Goal: Task Accomplishment & Management: Complete application form

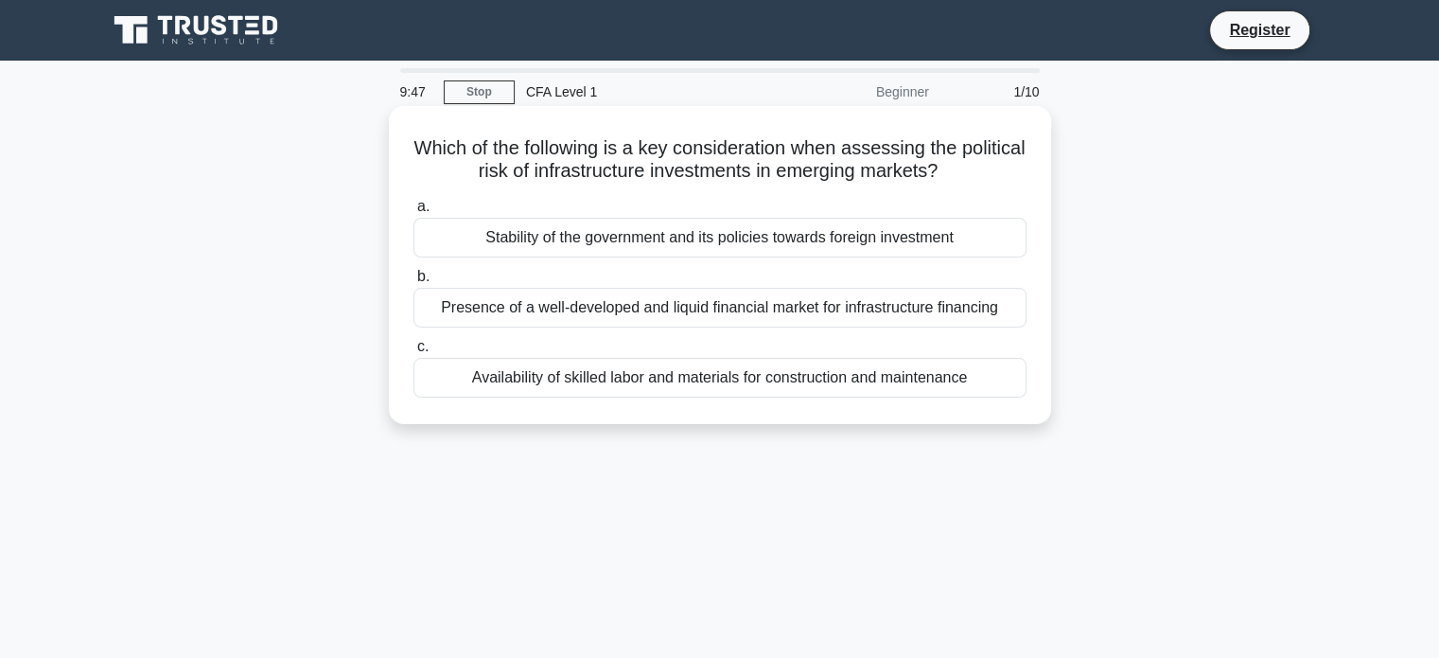
click at [564, 379] on div "Availability of skilled labor and materials for construction and maintenance" at bounding box center [720, 378] width 613 height 40
click at [414, 353] on input "c. Availability of skilled labor and materials for construction and maintenance" at bounding box center [414, 347] width 0 height 12
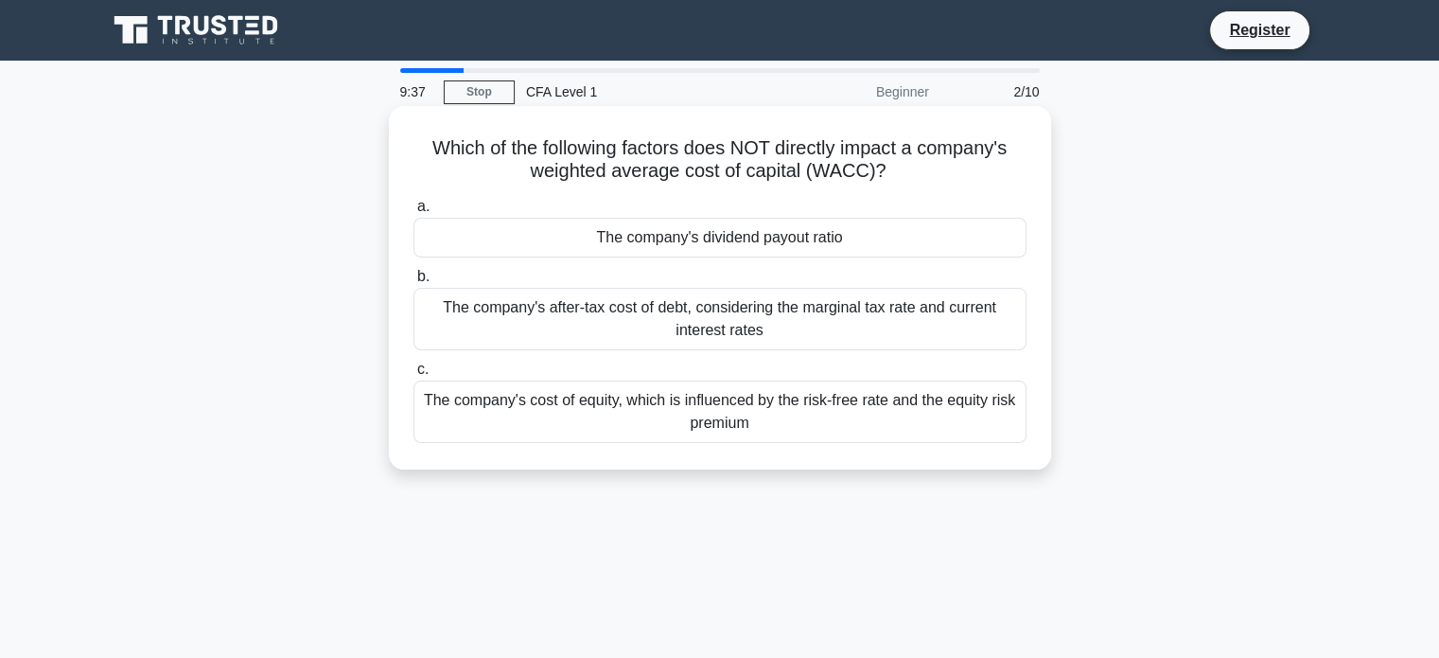
click at [585, 230] on div "The company's dividend payout ratio" at bounding box center [720, 238] width 613 height 40
click at [414, 213] on input "a. The company's dividend payout ratio" at bounding box center [414, 207] width 0 height 12
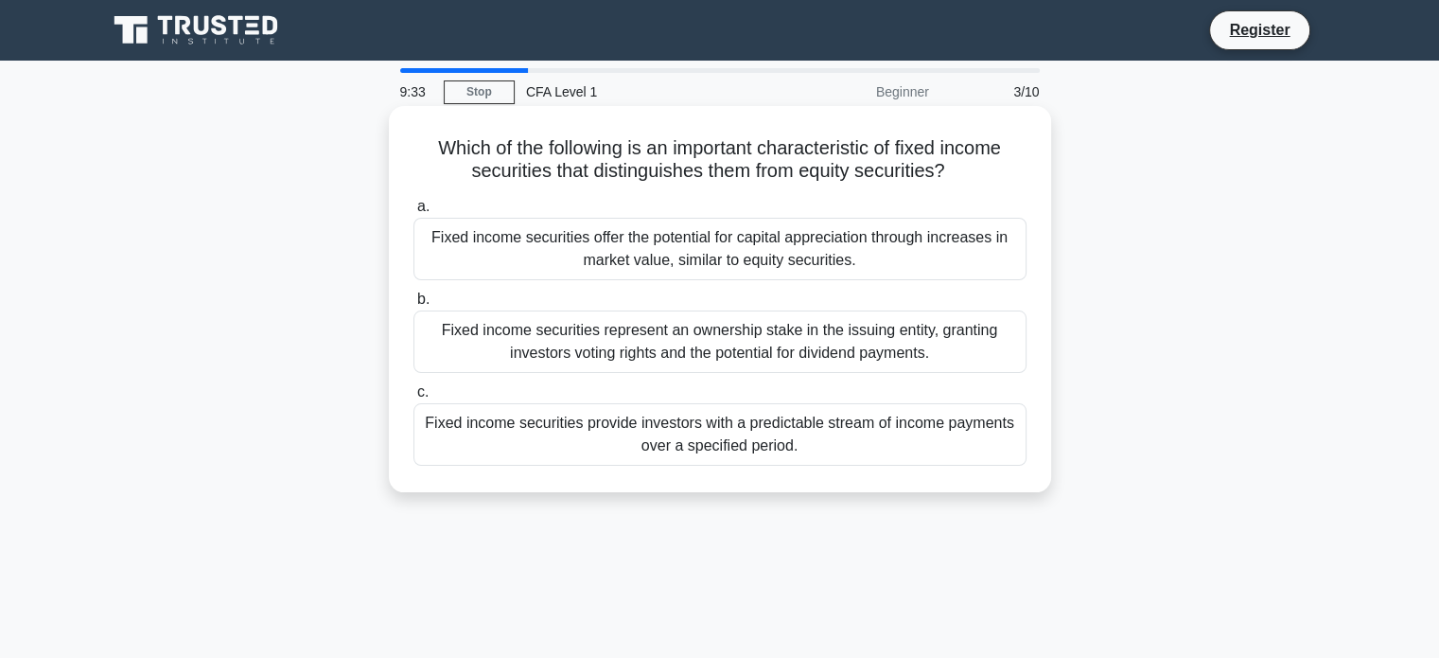
click at [753, 371] on div "Fixed income securities represent an ownership stake in the issuing entity, gra…" at bounding box center [720, 341] width 613 height 62
click at [414, 306] on input "b. Fixed income securities represent an ownership stake in the issuing entity, …" at bounding box center [414, 299] width 0 height 12
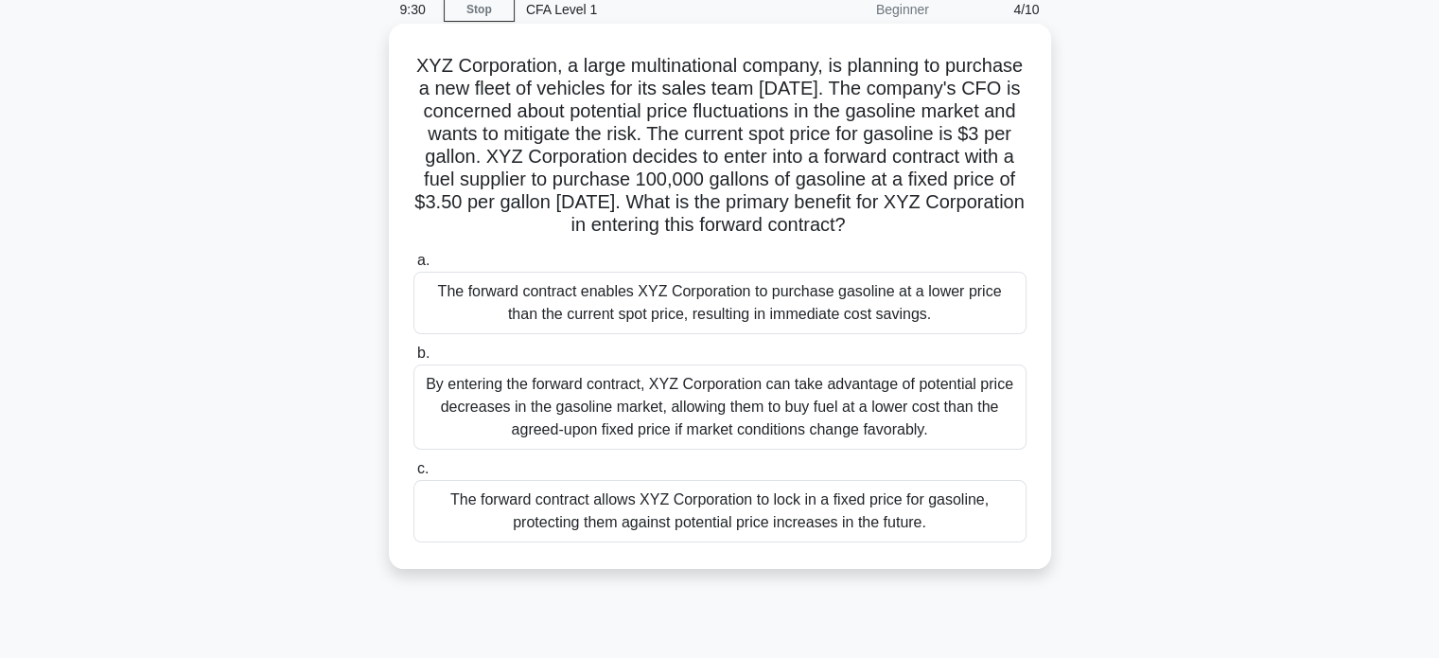
scroll to position [127, 0]
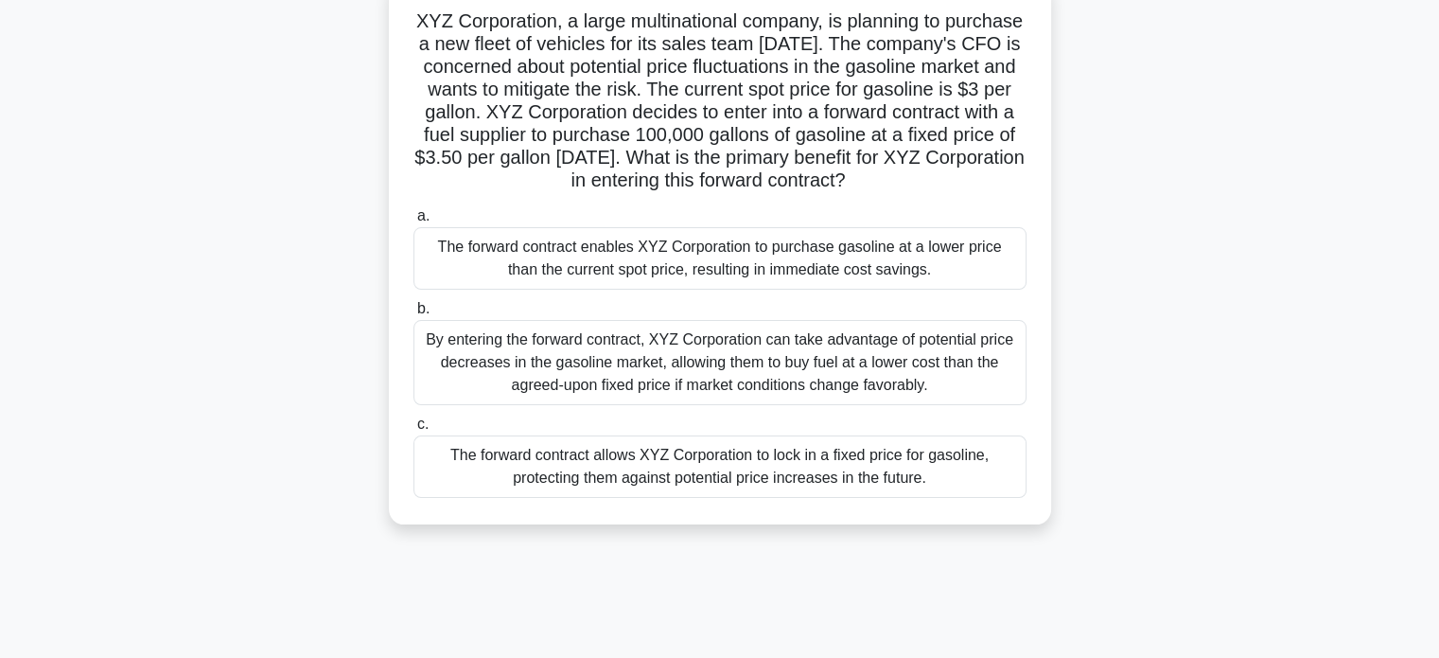
click at [626, 399] on div "By entering the forward contract, XYZ Corporation can take advantage of potenti…" at bounding box center [720, 362] width 613 height 85
click at [414, 315] on input "b. By entering the forward contract, XYZ Corporation can take advantage of pote…" at bounding box center [414, 309] width 0 height 12
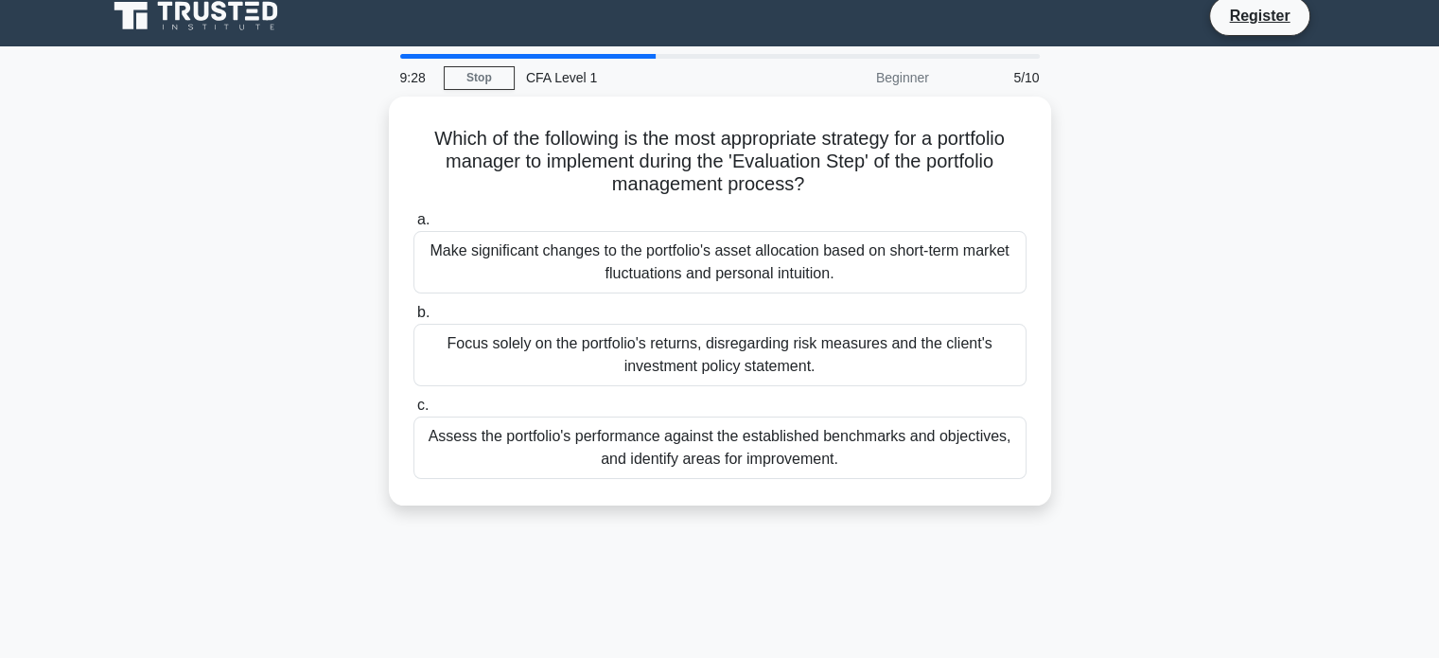
scroll to position [0, 0]
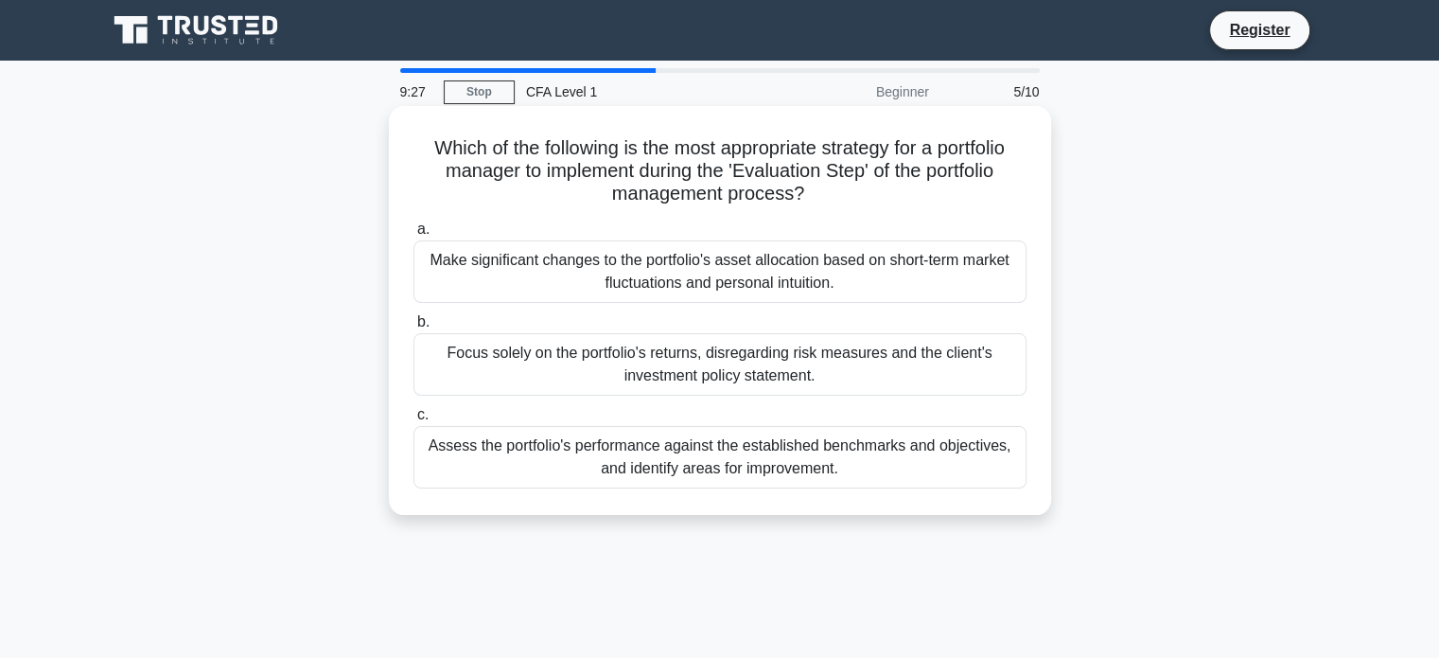
click at [579, 275] on div "Make significant changes to the portfolio's asset allocation based on short-ter…" at bounding box center [720, 271] width 613 height 62
click at [414, 236] on input "a. Make significant changes to the portfolio's asset allocation based on short-…" at bounding box center [414, 229] width 0 height 12
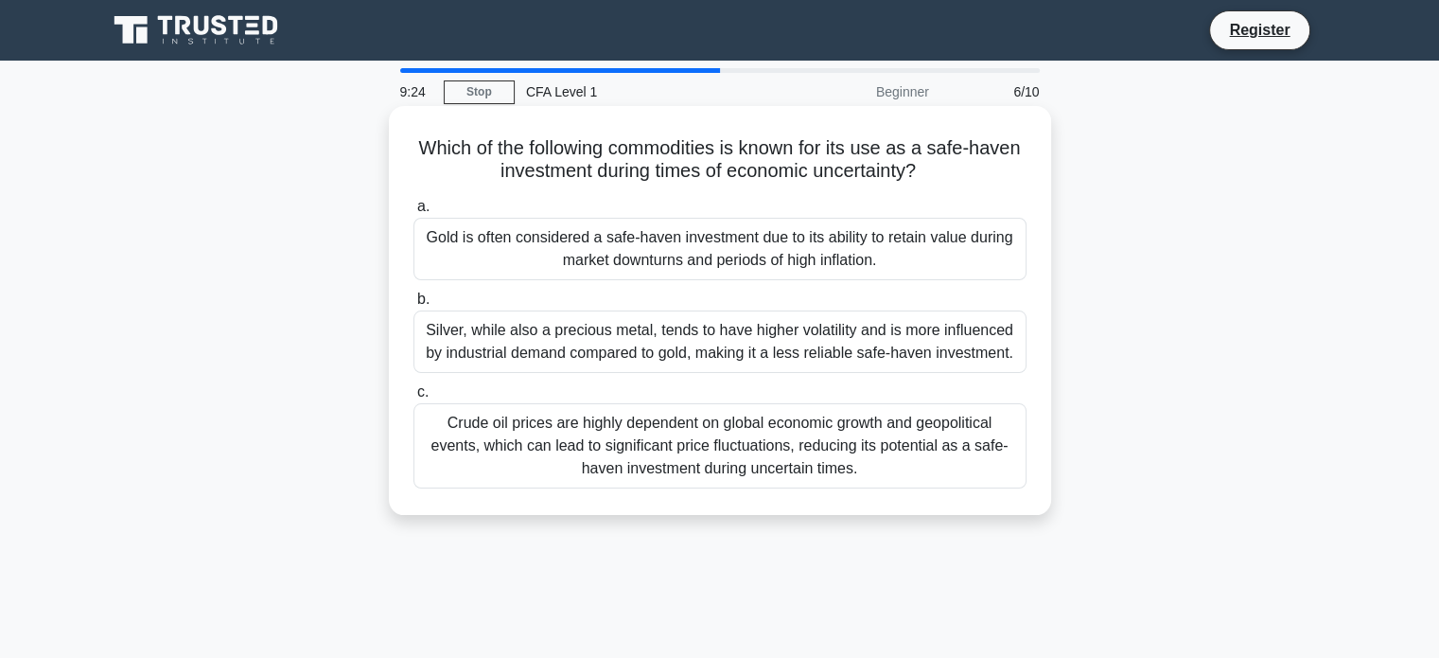
click at [668, 361] on div "Silver, while also a precious metal, tends to have higher volatility and is mor…" at bounding box center [720, 341] width 613 height 62
click at [414, 306] on input "b. Silver, while also a precious metal, tends to have higher volatility and is …" at bounding box center [414, 299] width 0 height 12
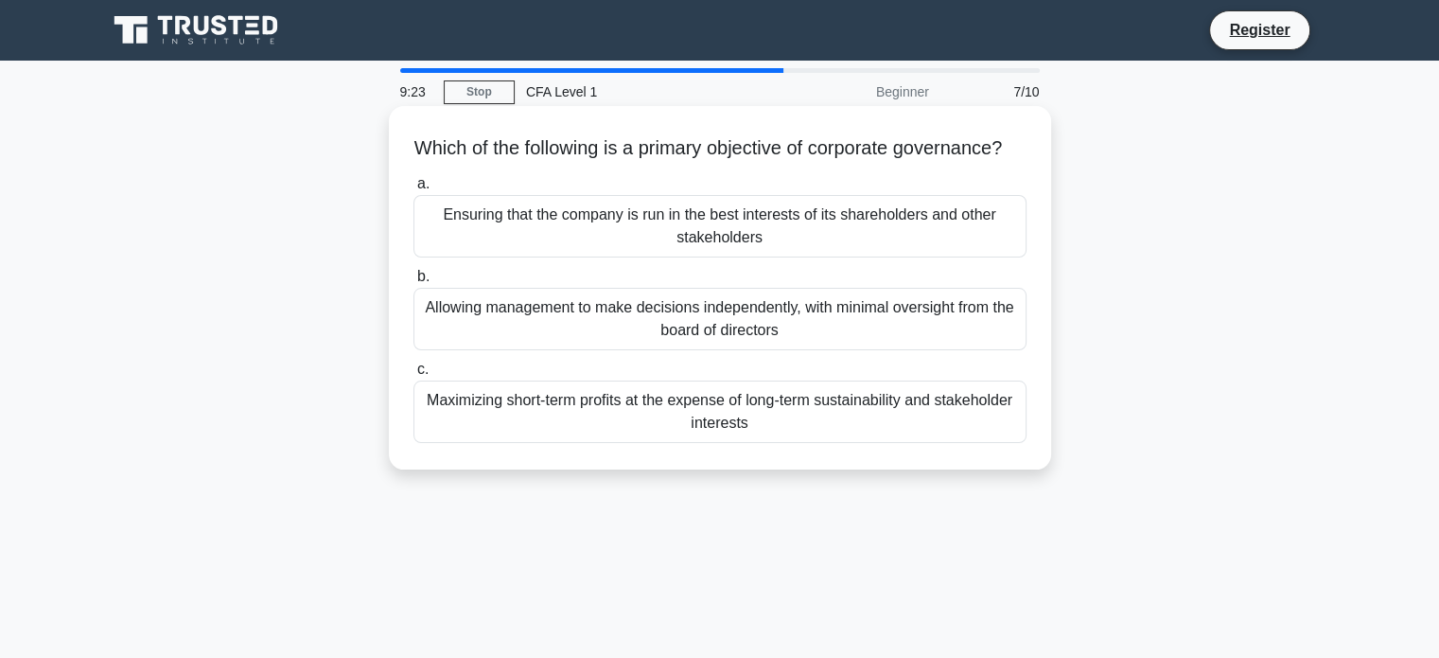
click at [625, 241] on div "Ensuring that the company is run in the best interests of its shareholders and …" at bounding box center [720, 226] width 613 height 62
click at [414, 190] on input "a. Ensuring that the company is run in the best interests of its shareholders a…" at bounding box center [414, 184] width 0 height 12
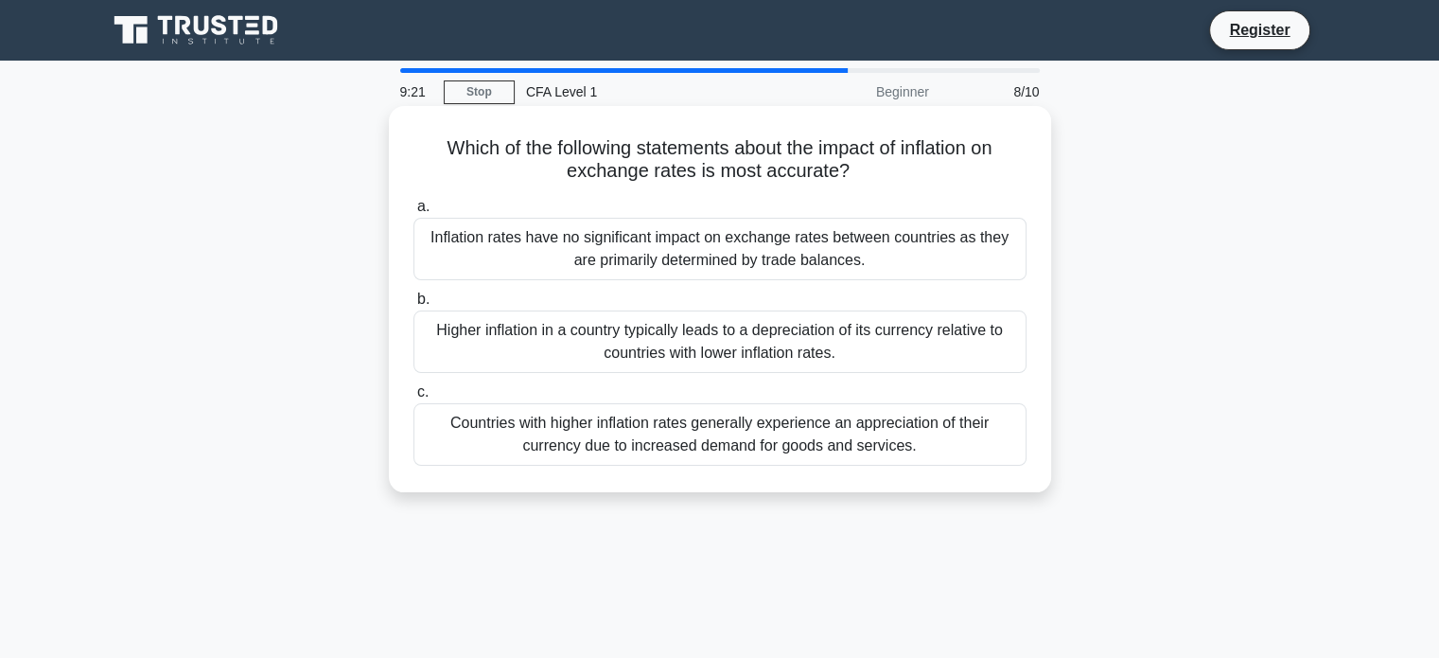
click at [657, 435] on div "Countries with higher inflation rates generally experience an appreciation of t…" at bounding box center [720, 434] width 613 height 62
click at [414, 398] on input "c. Countries with higher inflation rates generally experience an appreciation o…" at bounding box center [414, 392] width 0 height 12
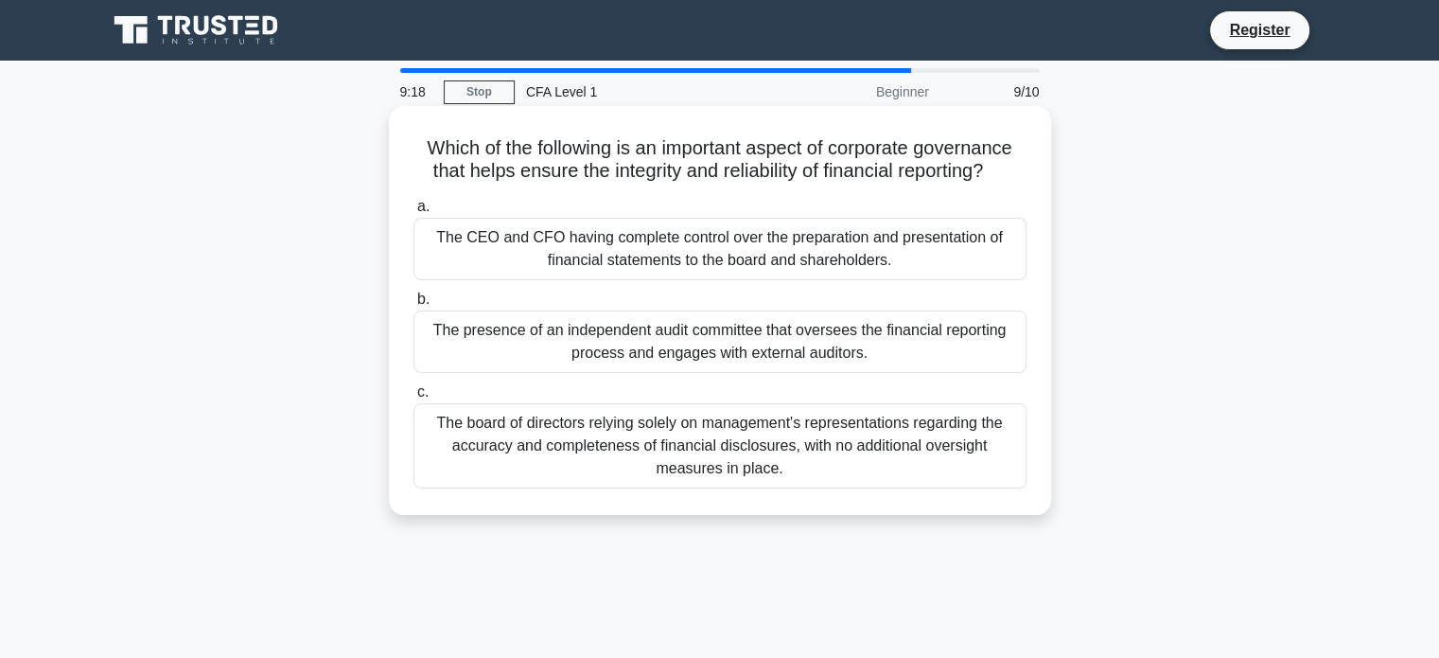
click at [533, 235] on div "The CEO and CFO having complete control over the preparation and presentation o…" at bounding box center [720, 249] width 613 height 62
click at [414, 213] on input "a. The CEO and CFO having complete control over the preparation and presentatio…" at bounding box center [414, 207] width 0 height 12
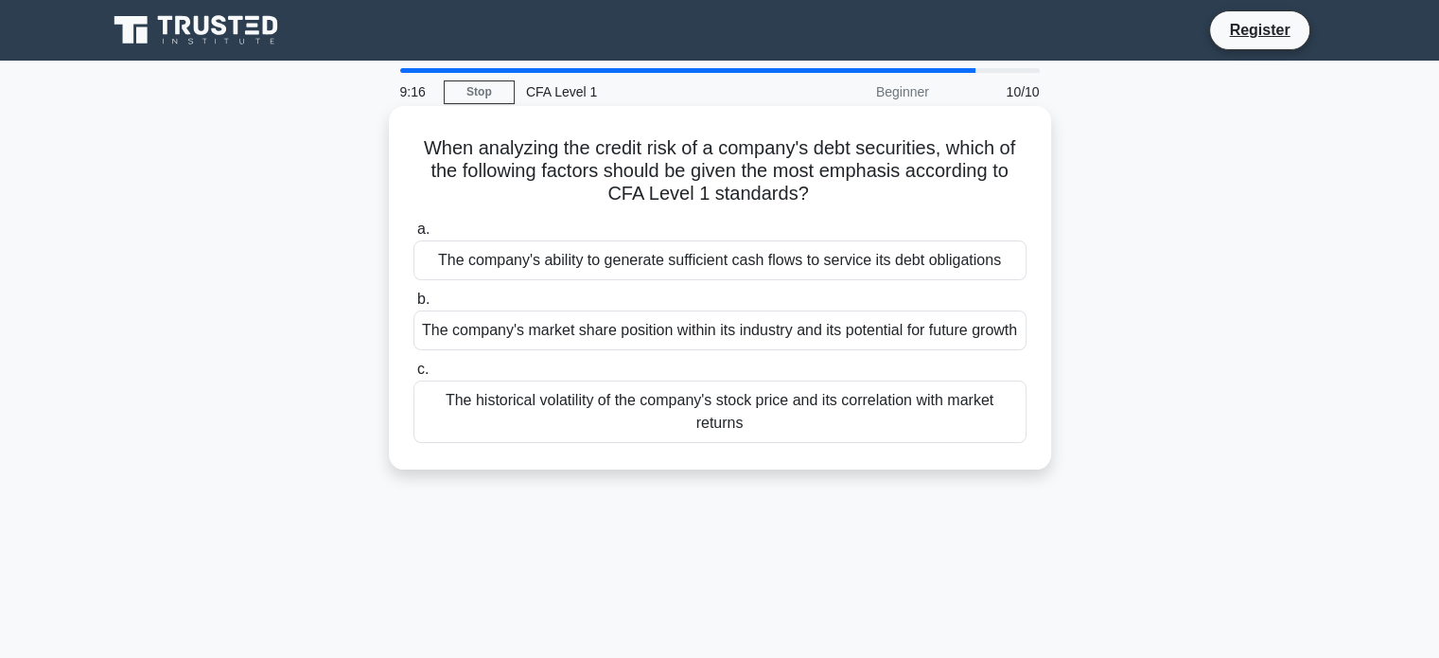
click at [590, 350] on div "The company's market share position within its industry and its potential for f…" at bounding box center [720, 330] width 613 height 40
click at [414, 306] on input "b. The company's market share position within its industry and its potential fo…" at bounding box center [414, 299] width 0 height 12
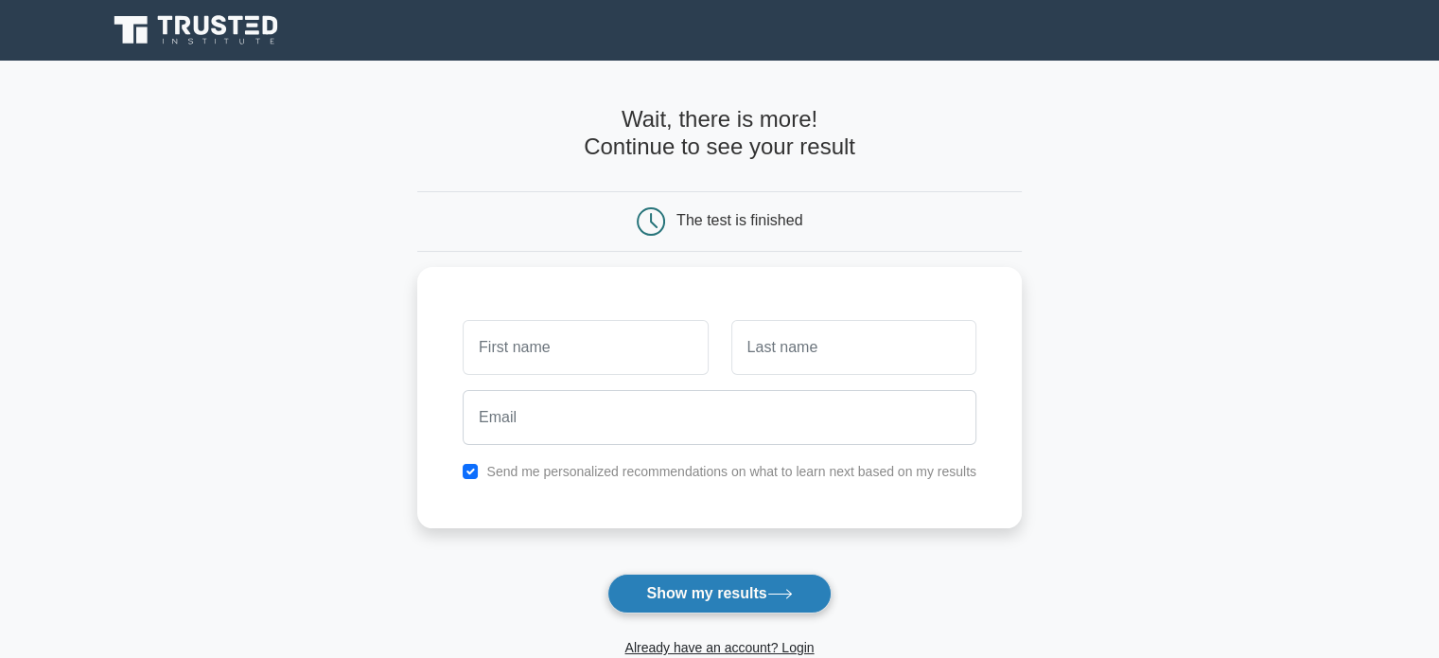
click at [738, 600] on button "Show my results" at bounding box center [719, 593] width 223 height 40
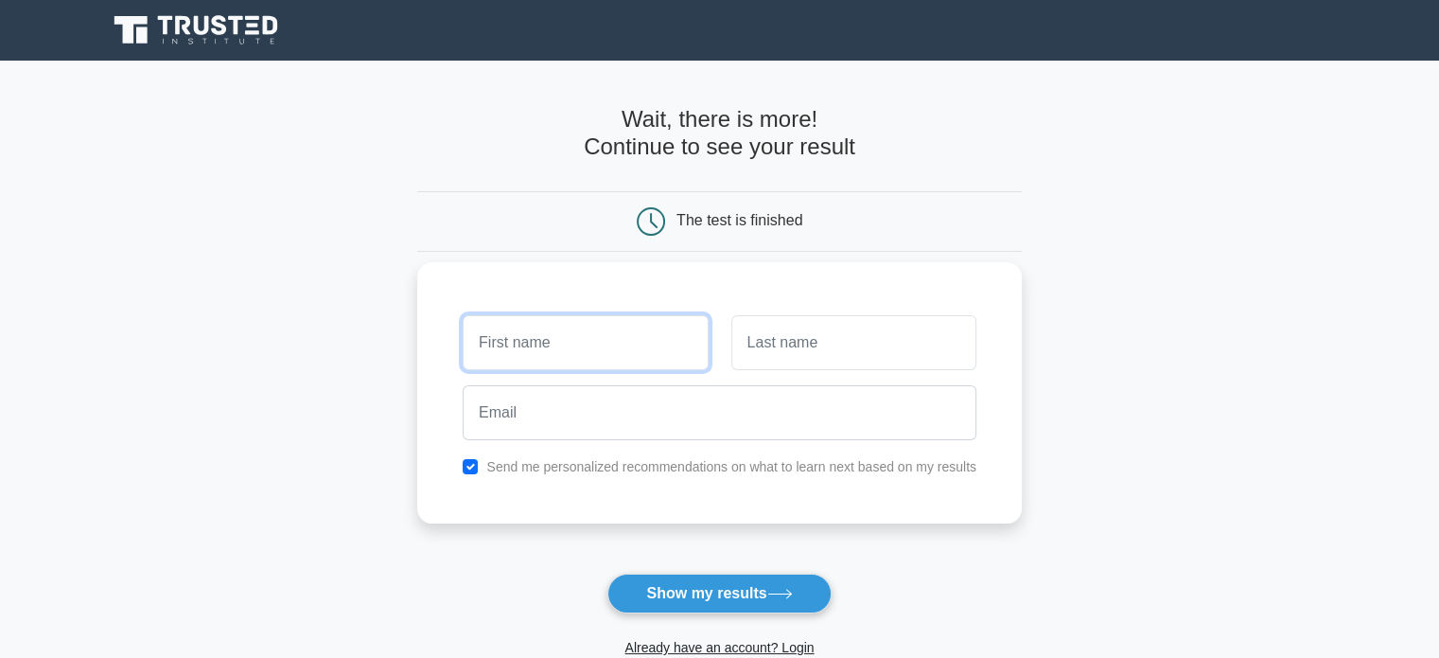
scroll to position [291, 0]
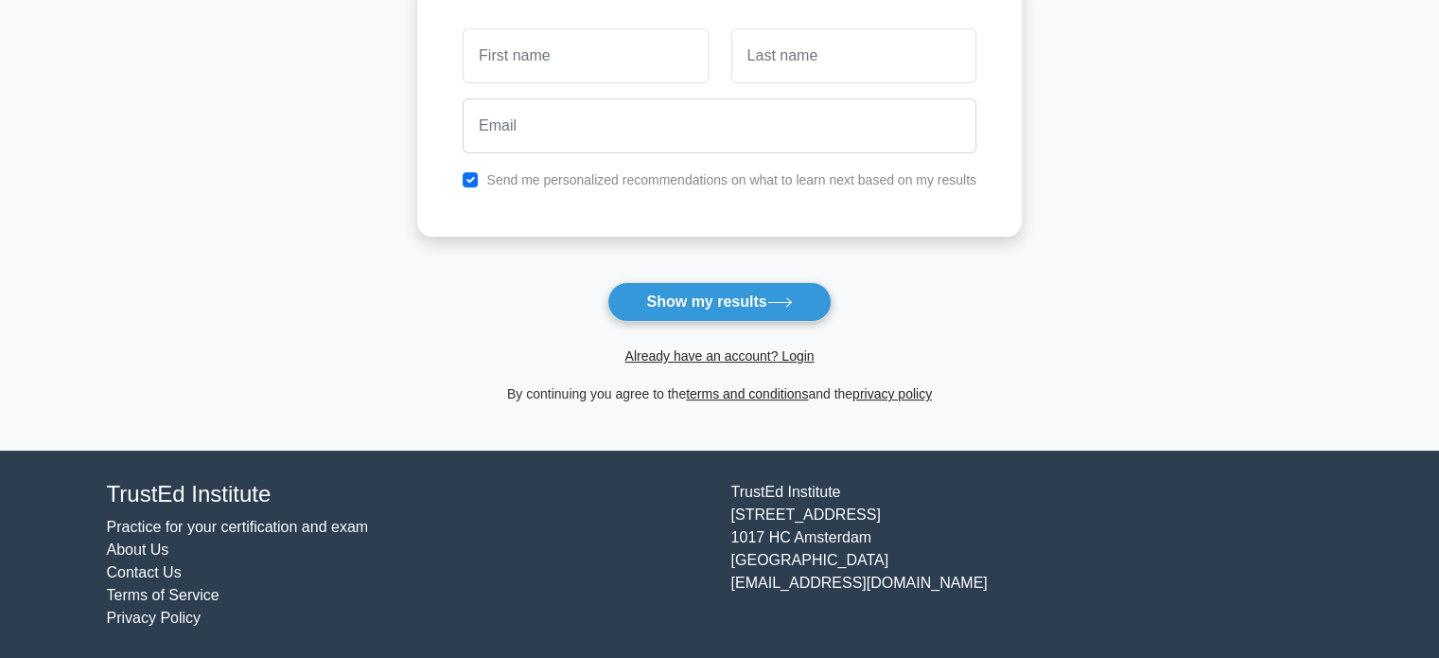
click at [398, 177] on main "Wait, there is more! Continue to see your result The test is finished and the" at bounding box center [719, 109] width 1439 height 681
